Goal: Information Seeking & Learning: Stay updated

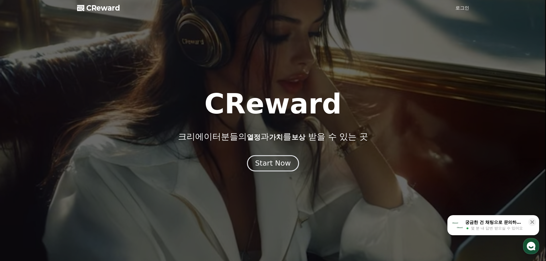
click at [270, 168] on div "Start Now" at bounding box center [273, 163] width 36 height 10
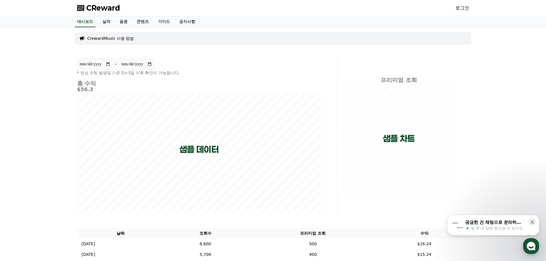
click at [107, 36] on p "CrewardMusic 사용 방법" at bounding box center [110, 39] width 47 height 6
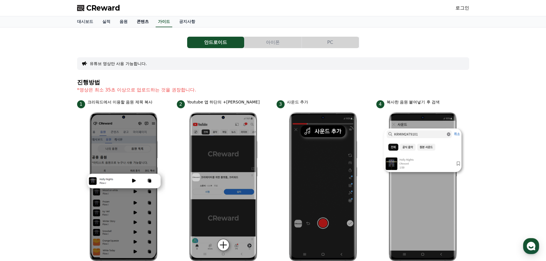
click at [142, 20] on link "콘텐츠" at bounding box center [142, 21] width 21 height 11
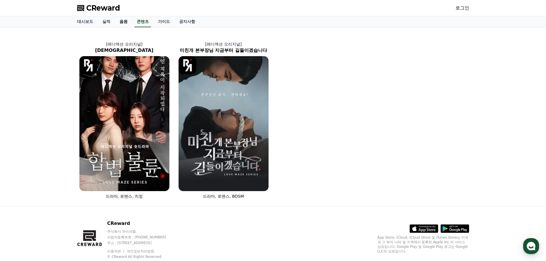
click at [117, 20] on link "음원" at bounding box center [123, 21] width 17 height 11
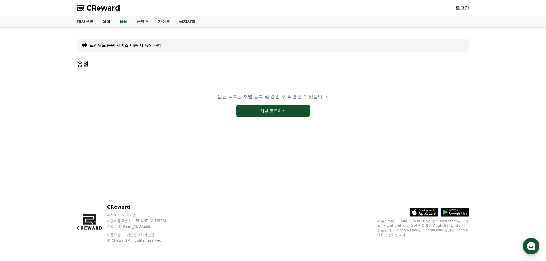
click at [105, 20] on link "실적" at bounding box center [106, 21] width 17 height 11
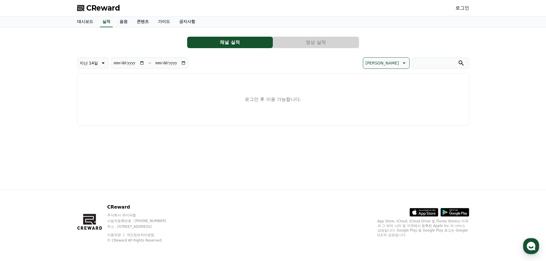
click at [116, 19] on link "음원" at bounding box center [123, 21] width 17 height 11
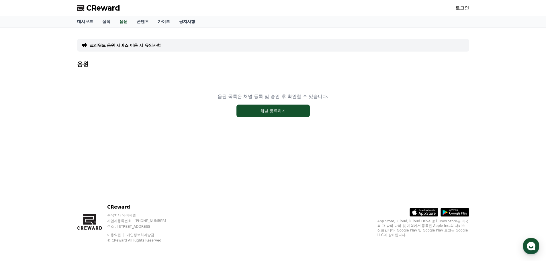
click at [461, 8] on link "로그인" at bounding box center [462, 8] width 14 height 7
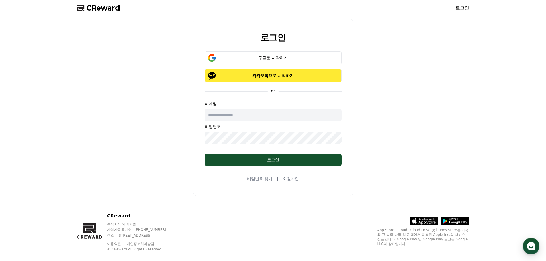
click at [293, 76] on p "카카오톡으로 시작하기" at bounding box center [273, 76] width 120 height 6
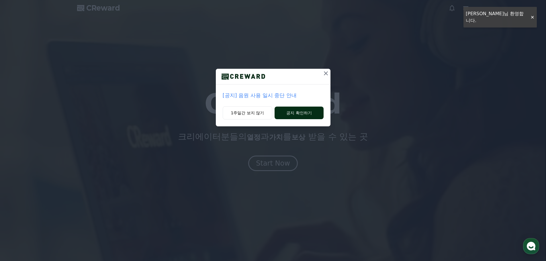
click at [288, 115] on button "공지 확인하기" at bounding box center [298, 113] width 49 height 13
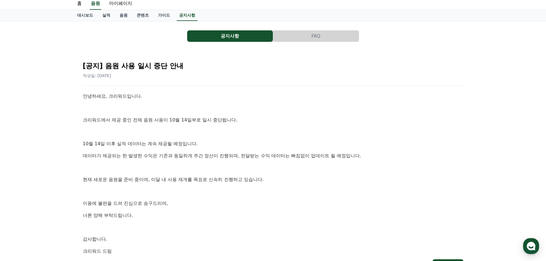
scroll to position [29, 0]
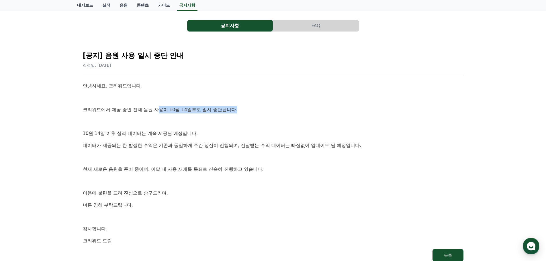
drag, startPoint x: 158, startPoint y: 109, endPoint x: 246, endPoint y: 113, distance: 87.5
click at [246, 113] on div "안녕하세요, 크리워드입니다. 크리워드에서 제공 중인 전체 음원 사용이 10월 14일부로 일시 중단됩니다. 10월 14일 이후 실적 데이터는 계…" at bounding box center [273, 163] width 380 height 162
drag, startPoint x: 133, startPoint y: 136, endPoint x: 227, endPoint y: 141, distance: 93.3
click at [237, 137] on div "안녕하세요, 크리워드입니다. 크리워드에서 제공 중인 전체 음원 사용이 10월 14일부로 일시 중단됩니다. 10월 14일 이후 실적 데이터는 계…" at bounding box center [273, 163] width 380 height 162
click at [139, 152] on div "안녕하세요, 크리워드입니다. 크리워드에서 제공 중인 전체 음원 사용이 10월 14일부로 일시 중단됩니다. 10월 14일 이후 실적 데이터는 계…" at bounding box center [273, 163] width 380 height 162
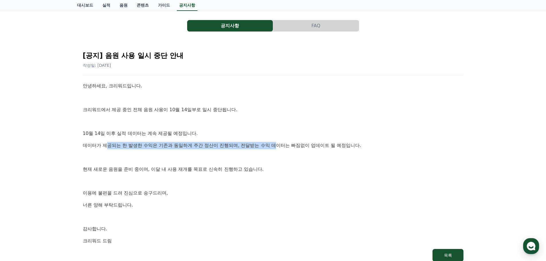
drag, startPoint x: 168, startPoint y: 146, endPoint x: 279, endPoint y: 146, distance: 110.8
click at [279, 146] on p "데이터가 제공되는 한 발생한 수익은 기존과 동일하게 주간 정산이 진행되며, 전달받는 수익 데이터는 빠짐없이 업데이트 될 예정입니다." at bounding box center [273, 145] width 380 height 7
click at [244, 159] on p at bounding box center [273, 157] width 380 height 7
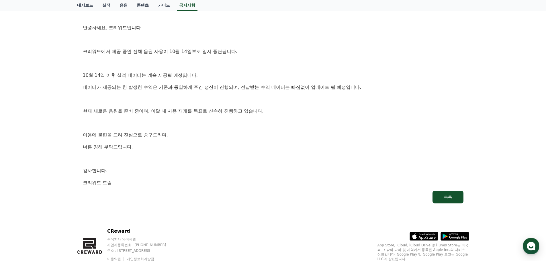
scroll to position [111, 0]
